Goal: Information Seeking & Learning: Find specific fact

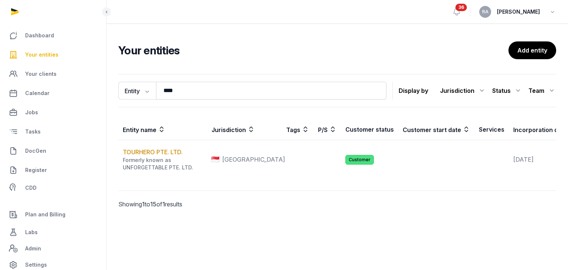
click at [44, 54] on span "Your entities" at bounding box center [41, 54] width 33 height 9
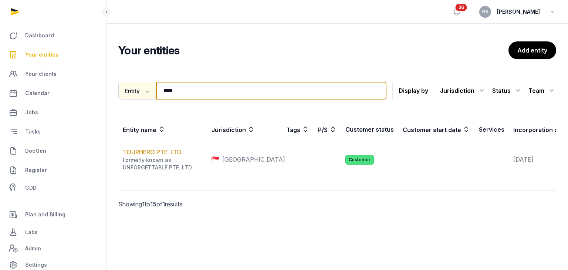
drag, startPoint x: 194, startPoint y: 90, endPoint x: 139, endPoint y: 96, distance: 54.6
click at [139, 96] on div "Entity Entity People Tags Services **** Search" at bounding box center [252, 91] width 268 height 18
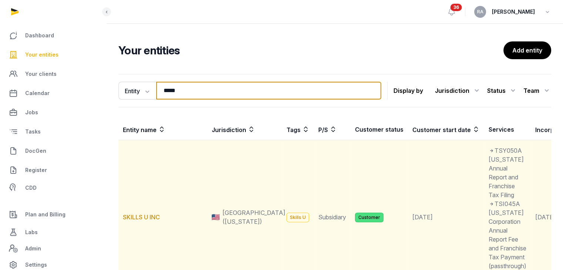
scroll to position [148, 0]
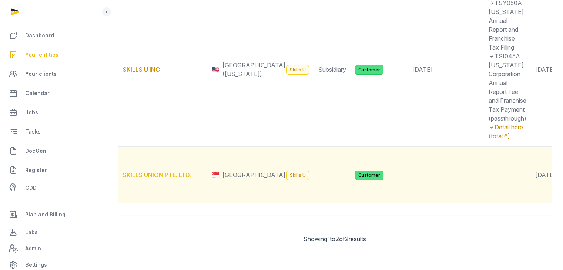
type input "*****"
click at [183, 179] on link "SKILLS UNION PTE. LTD." at bounding box center [157, 174] width 68 height 7
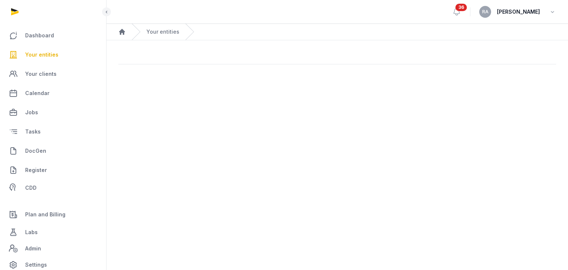
click at [183, 198] on main "Open sidebar 36 RA [PERSON_NAME] Home Your entities" at bounding box center [284, 135] width 568 height 270
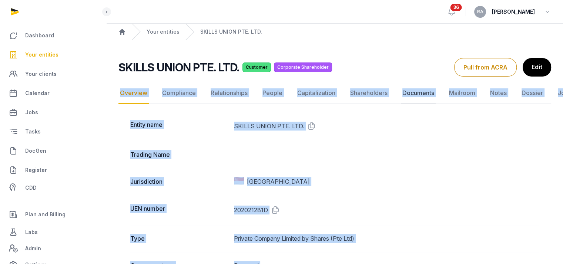
click at [421, 97] on link "Documents" at bounding box center [418, 92] width 35 height 21
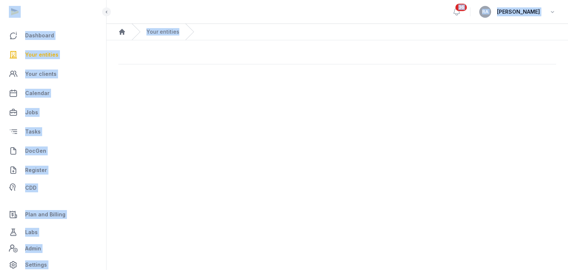
click at [422, 92] on main "Open sidebar 36 RA [PERSON_NAME] Home Your entities" at bounding box center [284, 135] width 568 height 270
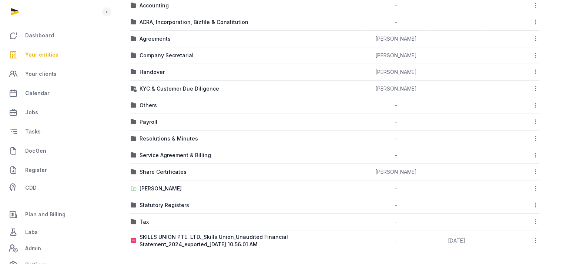
scroll to position [118, 0]
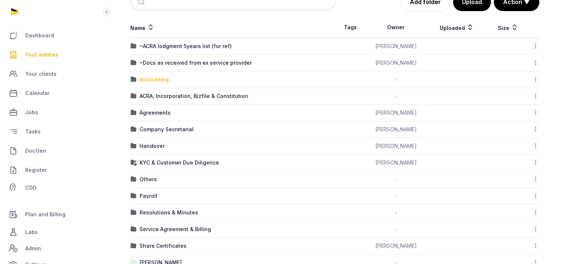
click at [152, 79] on div "Accounting" at bounding box center [153, 79] width 29 height 7
click at [0, 0] on div "Loading" at bounding box center [0, 0] width 0 height 0
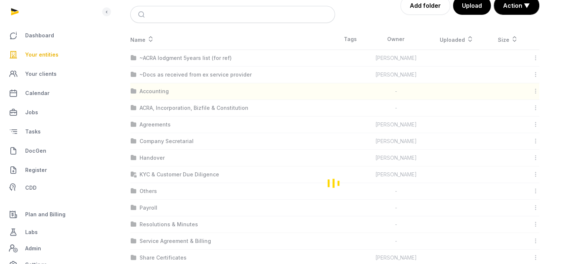
scroll to position [6, 0]
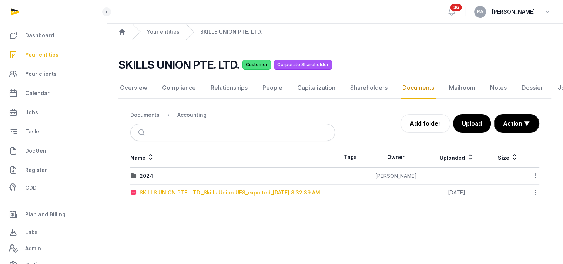
click at [169, 189] on div "SKILLS UNION PTE. LTD._Skills Union UFS_exported_[DATE] 8.32.39 AM" at bounding box center [229, 192] width 180 height 7
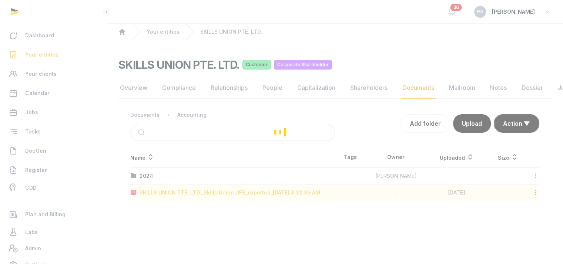
click at [169, 185] on div "Loading" at bounding box center [281, 132] width 563 height 264
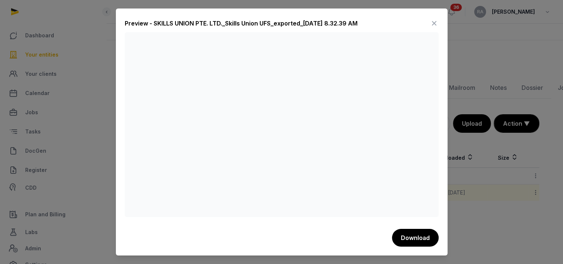
click at [433, 21] on icon at bounding box center [433, 23] width 9 height 12
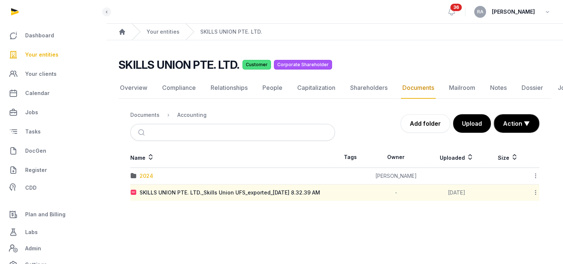
click at [151, 172] on div "2024" at bounding box center [146, 175] width 14 height 7
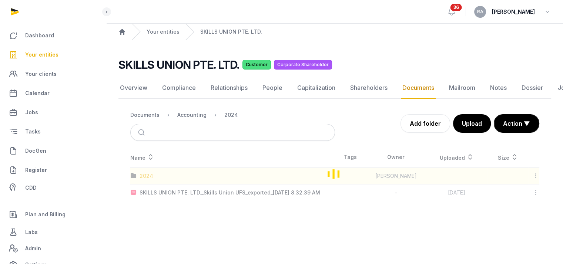
click at [151, 172] on div "Loading" at bounding box center [334, 174] width 432 height 54
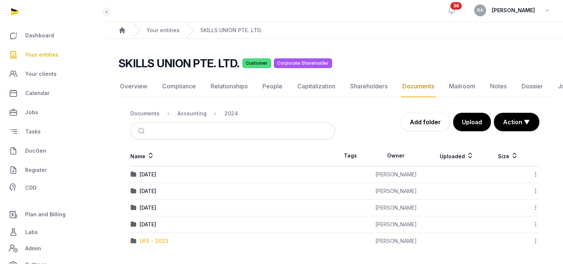
click at [164, 237] on div "UFS - 2023" at bounding box center [153, 240] width 29 height 7
click at [0, 0] on div "Loading" at bounding box center [0, 0] width 0 height 0
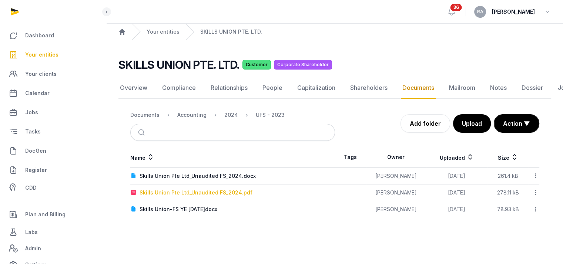
click at [212, 189] on div "Skills Union Pte Ltd_Unaudited FS_2024.pdf" at bounding box center [195, 192] width 113 height 7
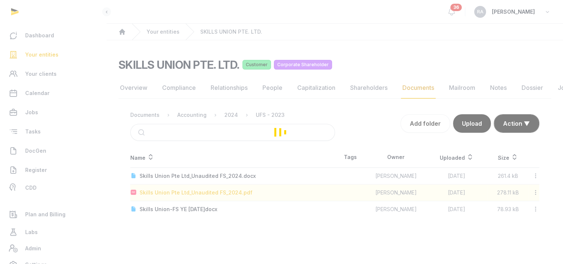
click at [212, 186] on div "Loading" at bounding box center [281, 132] width 563 height 264
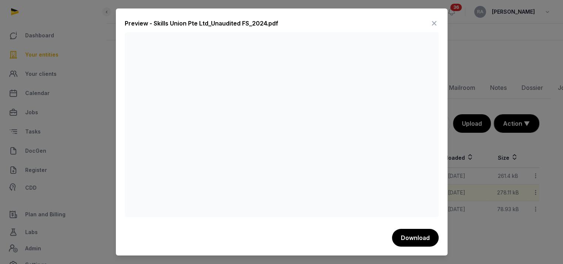
click at [433, 23] on icon at bounding box center [433, 23] width 9 height 12
